Goal: Complete application form

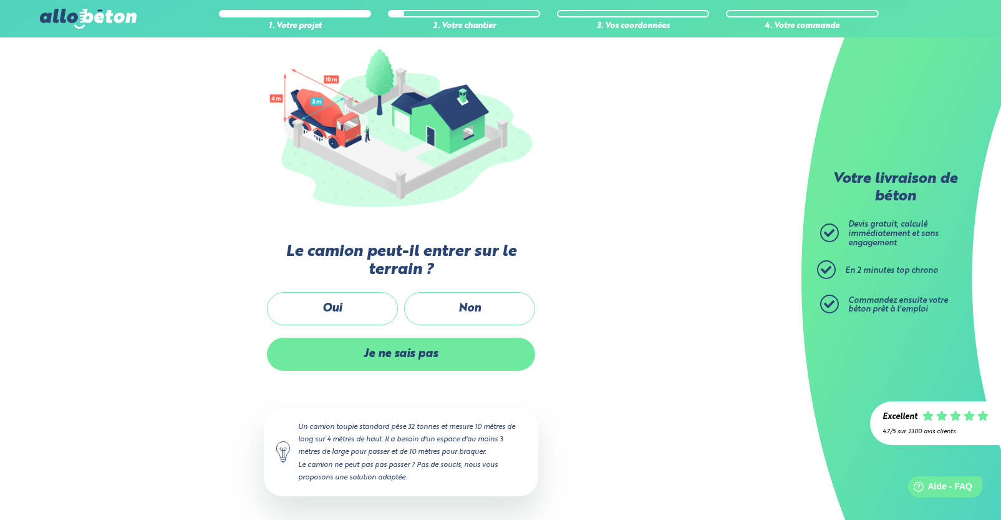
click at [387, 344] on label "Je ne sais pas" at bounding box center [401, 354] width 268 height 33
click at [0, 0] on input "Je ne sais pas" at bounding box center [0, 0] width 0 height 0
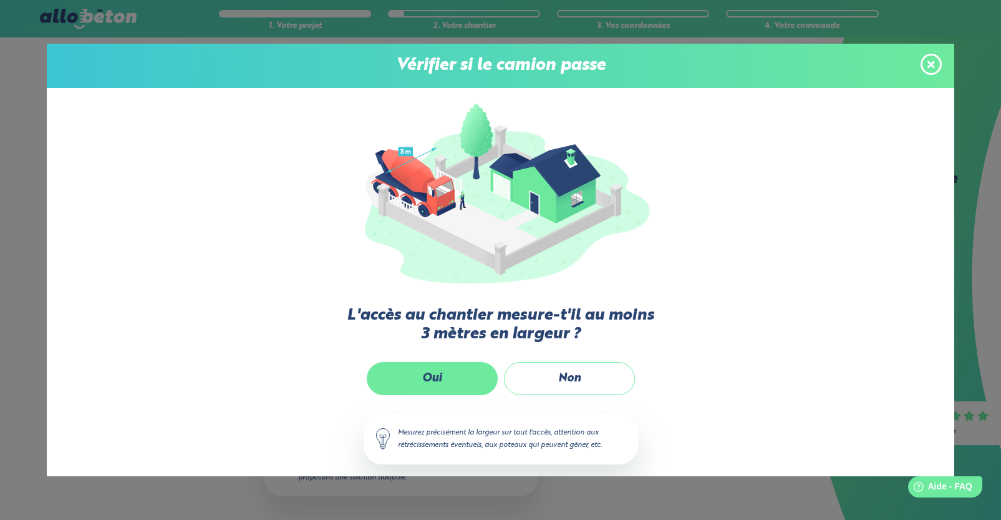
click at [448, 379] on label "Oui" at bounding box center [432, 378] width 131 height 33
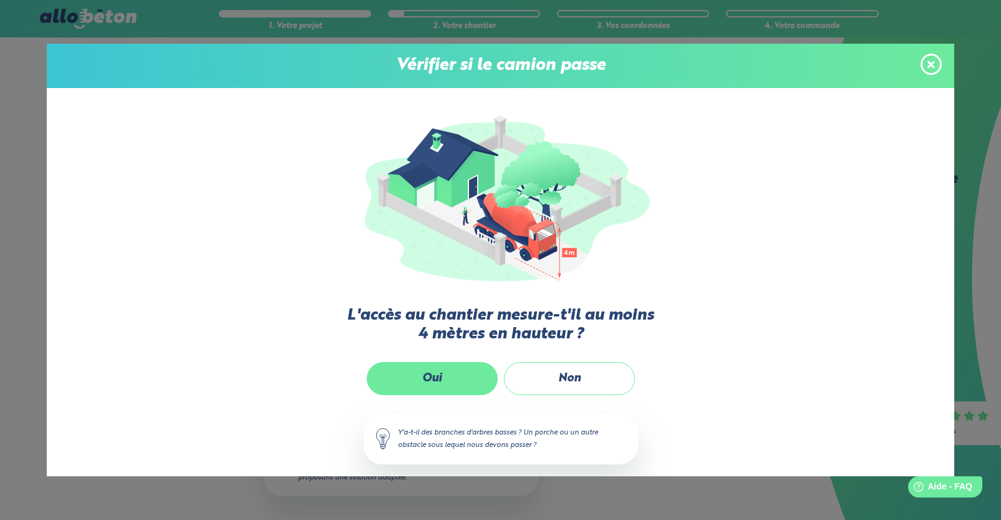
click at [447, 379] on label "Oui" at bounding box center [432, 378] width 131 height 33
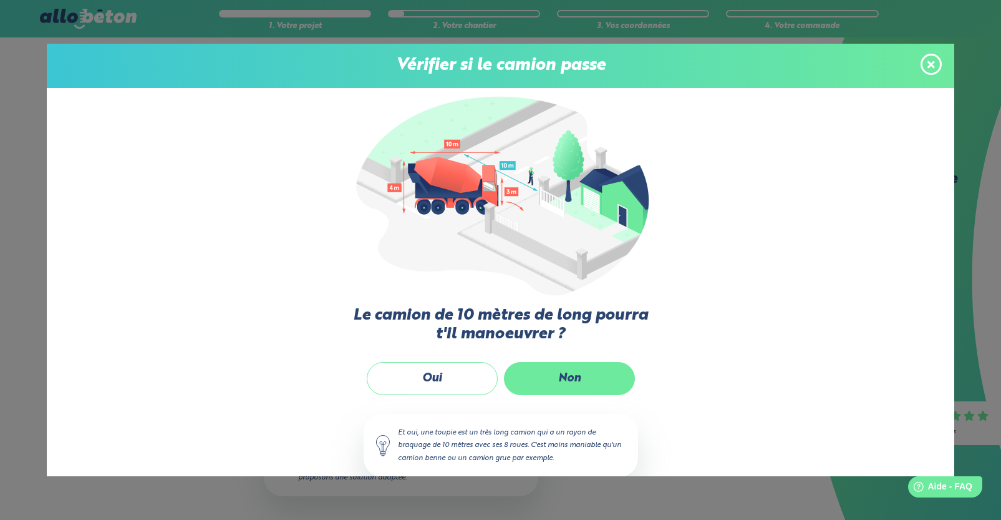
click at [572, 377] on label "Non" at bounding box center [569, 378] width 131 height 33
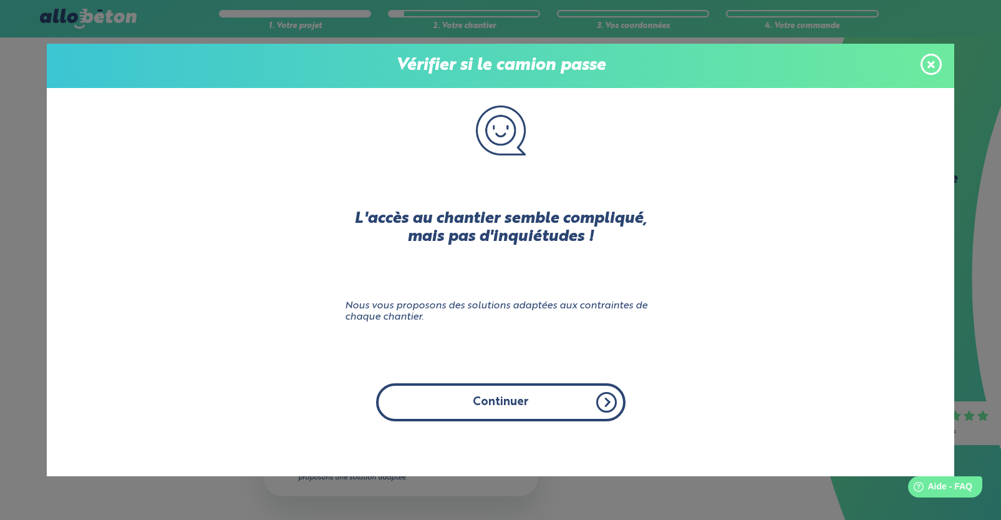
click at [497, 405] on button "Continuer" at bounding box center [501, 402] width 250 height 38
click input "Non" at bounding box center [0, 0] width 0 height 0
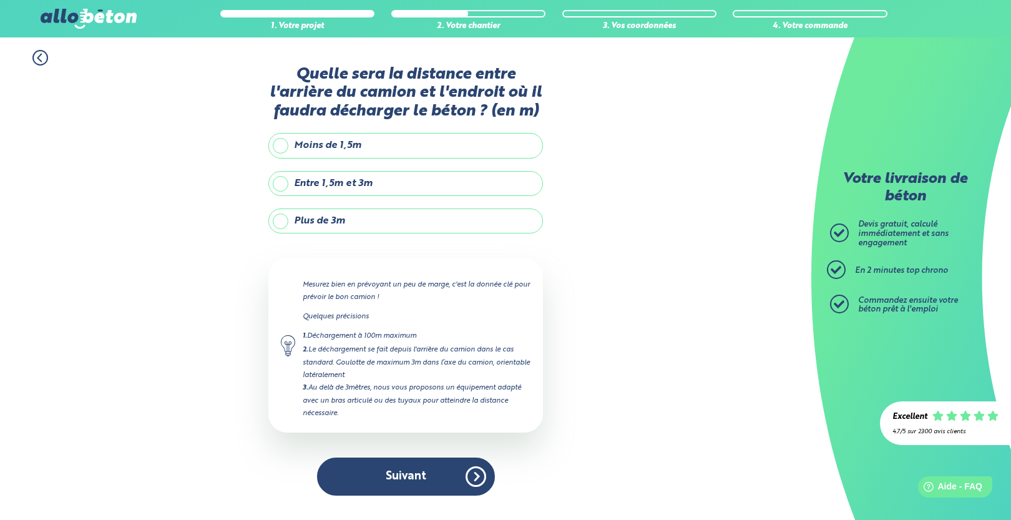
click at [278, 183] on label "Entre 1,5m et 3m" at bounding box center [405, 183] width 275 height 25
click at [0, 0] on input "Entre 1,5m et 3m" at bounding box center [0, 0] width 0 height 0
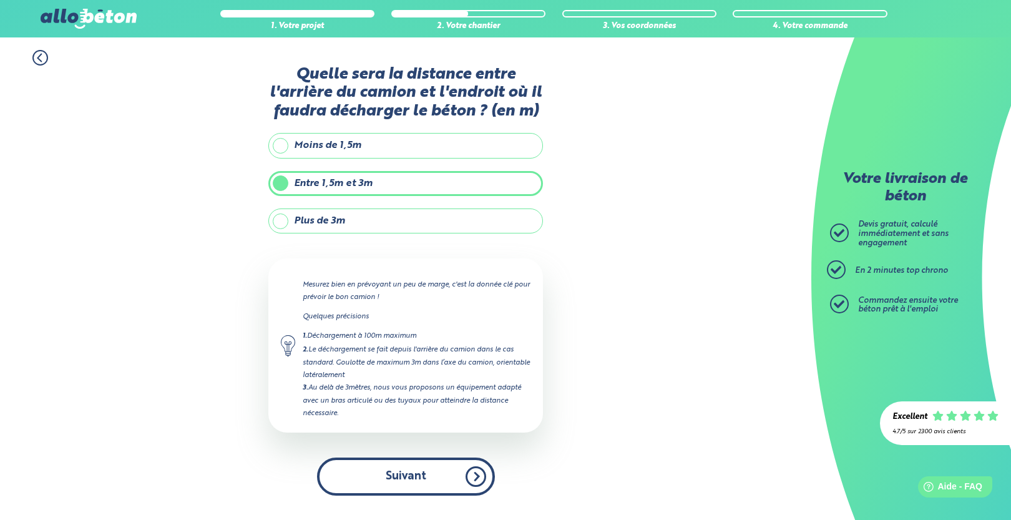
click at [469, 484] on button "Suivant" at bounding box center [406, 476] width 178 height 38
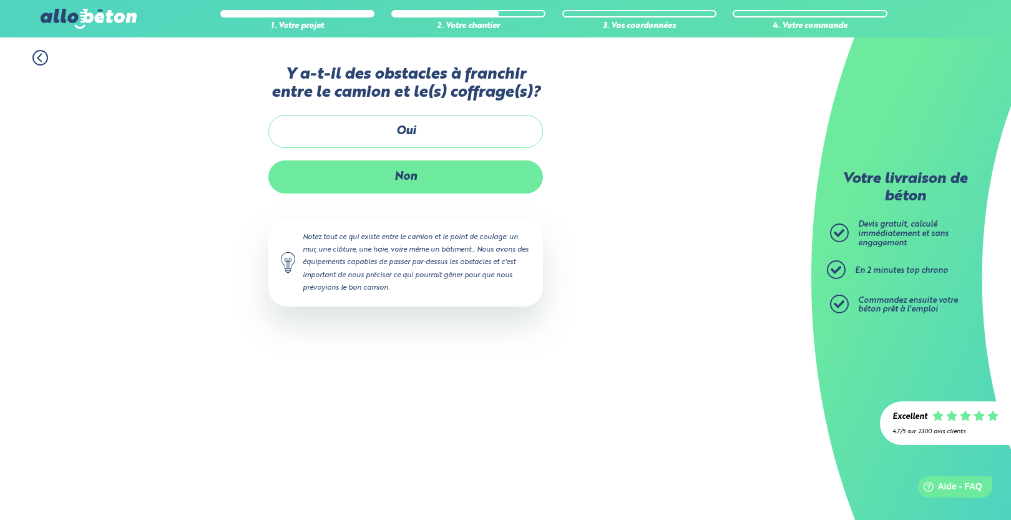
click at [416, 173] on label "Non" at bounding box center [405, 176] width 275 height 33
click at [0, 0] on input "Non" at bounding box center [0, 0] width 0 height 0
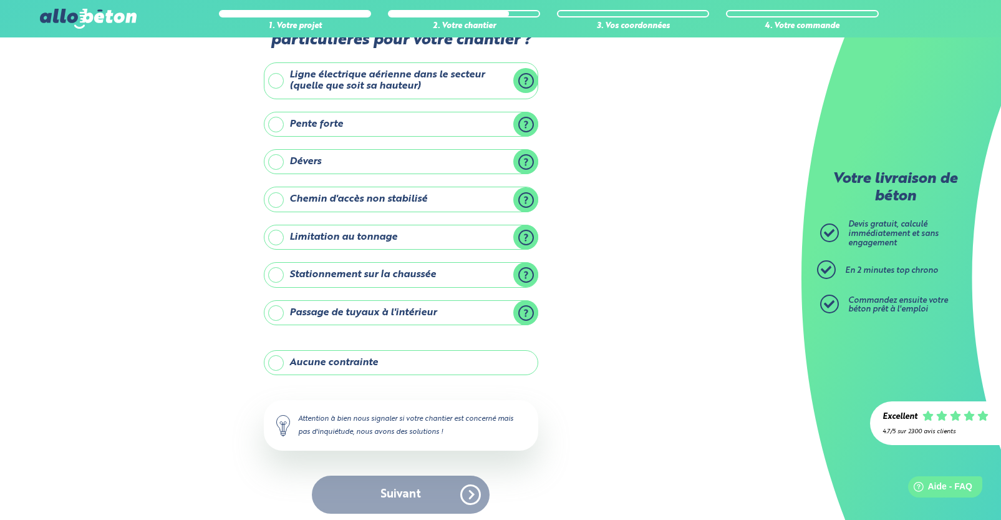
scroll to position [59, 0]
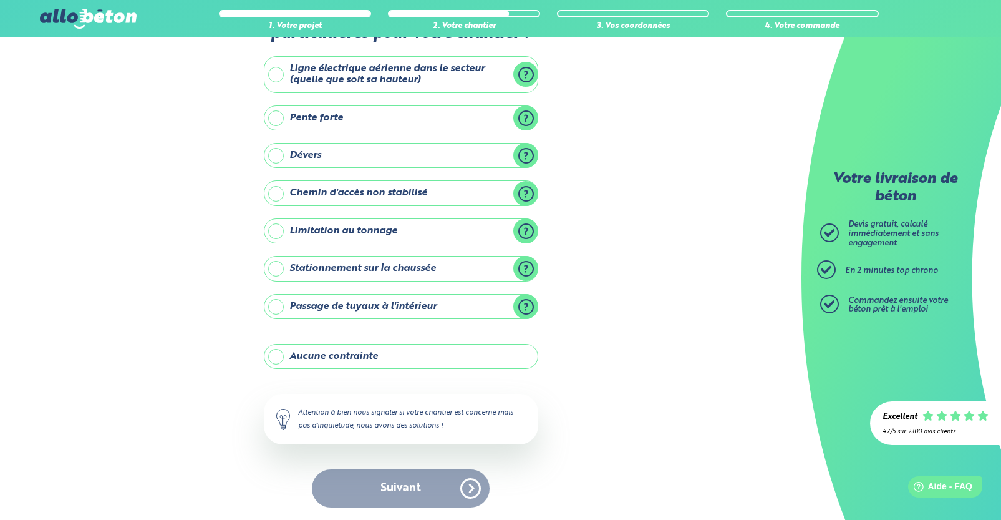
click at [289, 366] on label "Aucune contrainte" at bounding box center [401, 356] width 275 height 25
click at [0, 0] on input "Aucune contrainte" at bounding box center [0, 0] width 0 height 0
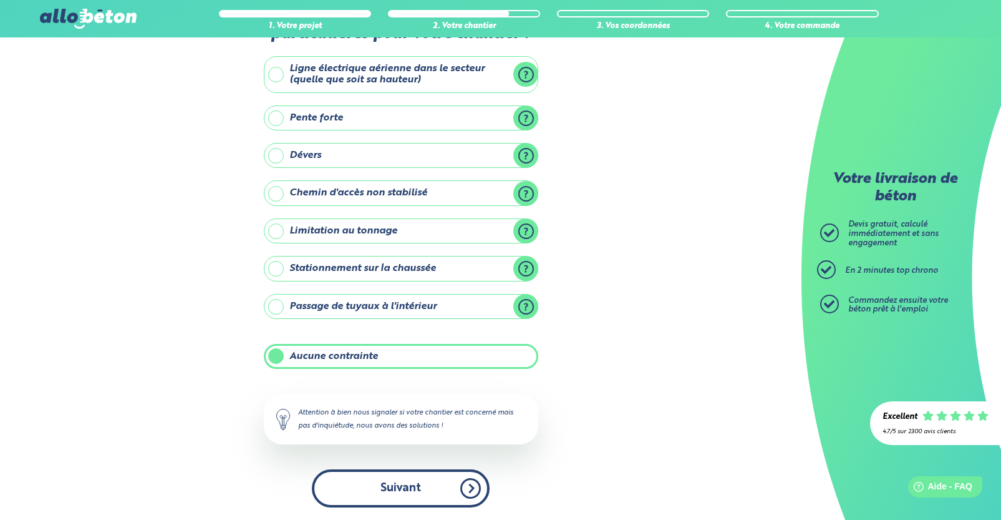
click at [401, 482] on button "Suivant" at bounding box center [401, 488] width 178 height 38
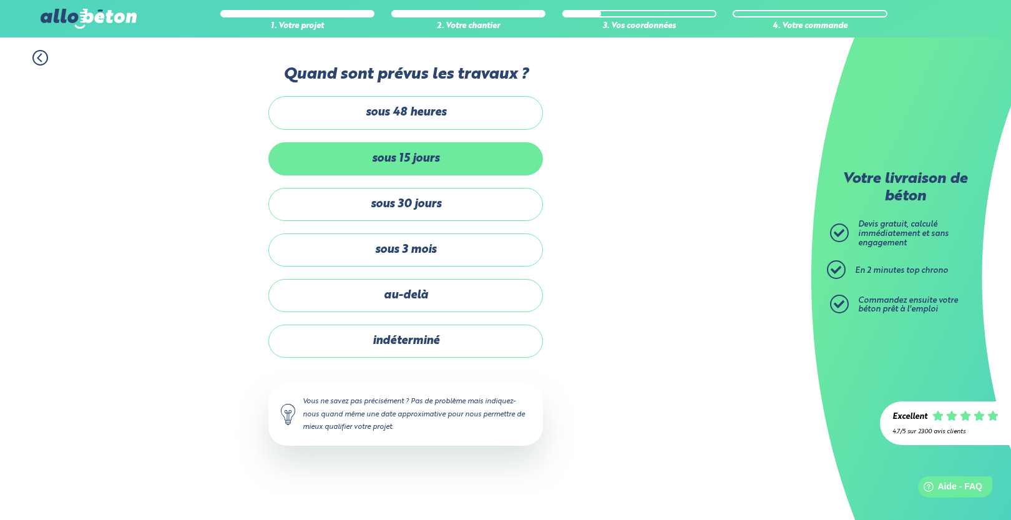
click at [431, 149] on label "sous 15 jours" at bounding box center [405, 158] width 275 height 33
click at [0, 0] on input "sous 15 jours" at bounding box center [0, 0] width 0 height 0
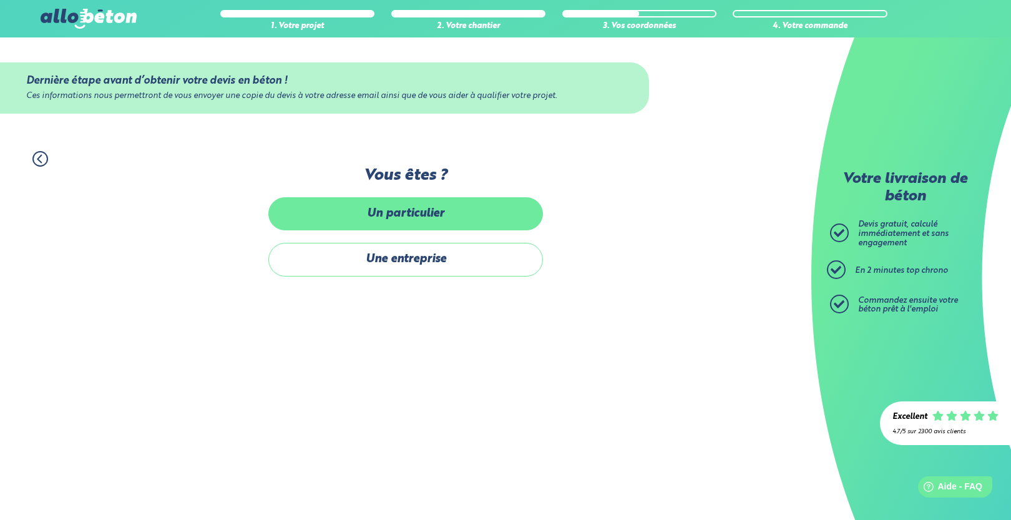
click at [426, 216] on label "Un particulier" at bounding box center [405, 213] width 275 height 33
click at [0, 0] on input "Un particulier" at bounding box center [0, 0] width 0 height 0
